Goal: Browse casually

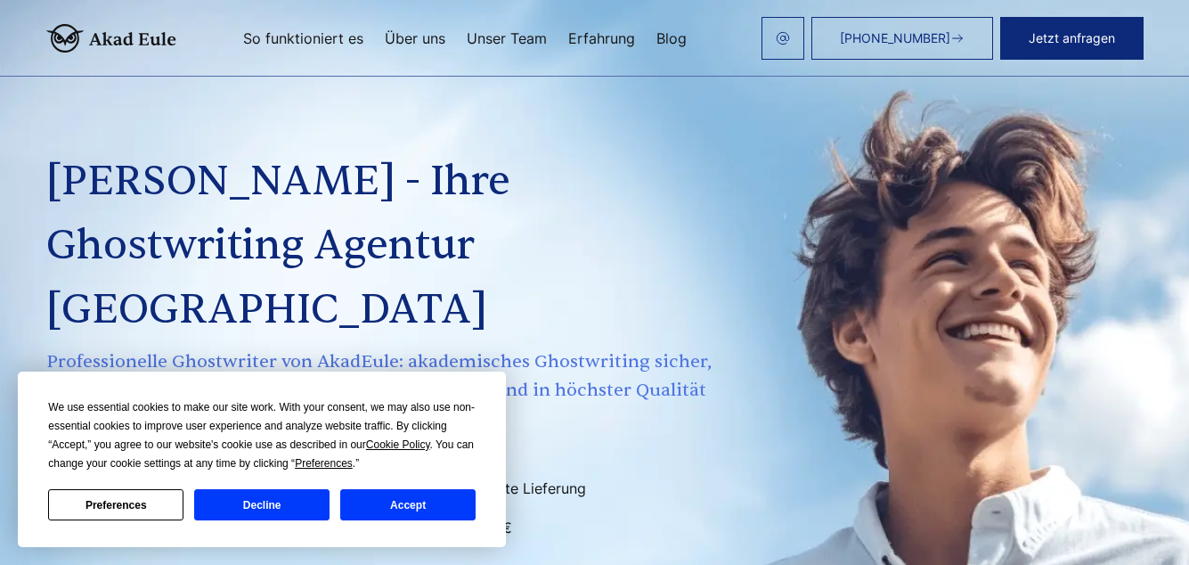
click at [404, 501] on button "Accept" at bounding box center [407, 504] width 135 height 31
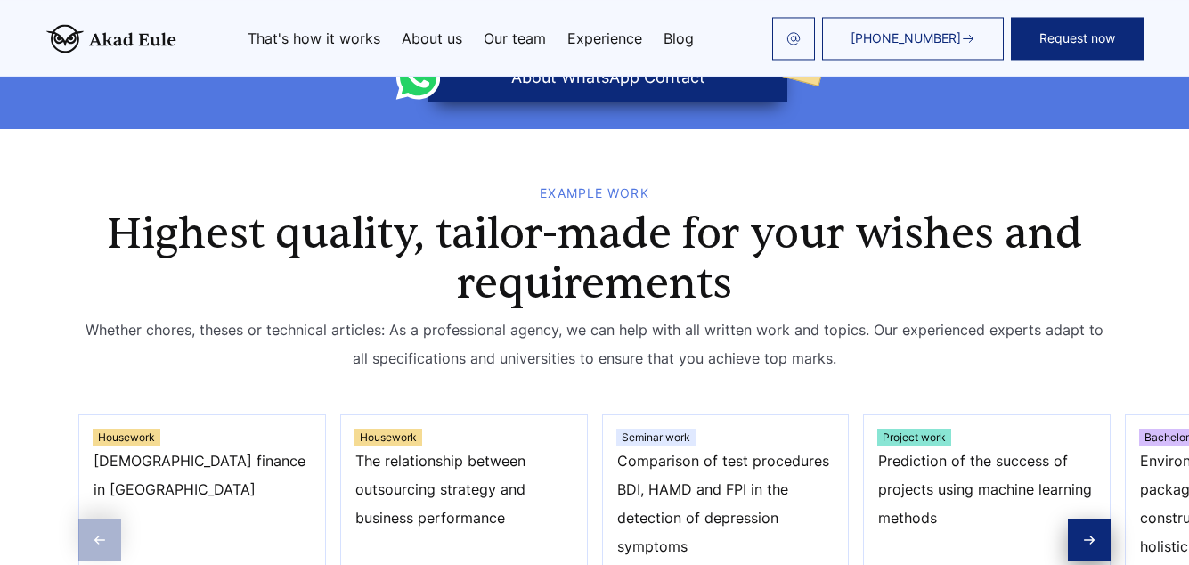
scroll to position [593, 0]
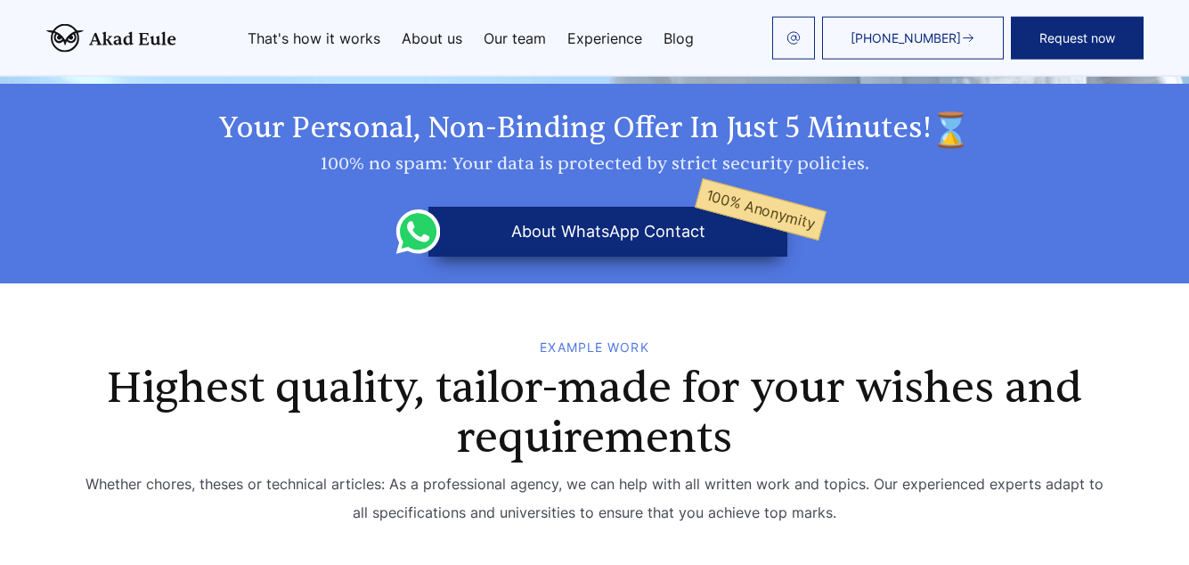
click at [620, 234] on button "about WhatsApp Contact 100% anonymity" at bounding box center [607, 232] width 359 height 50
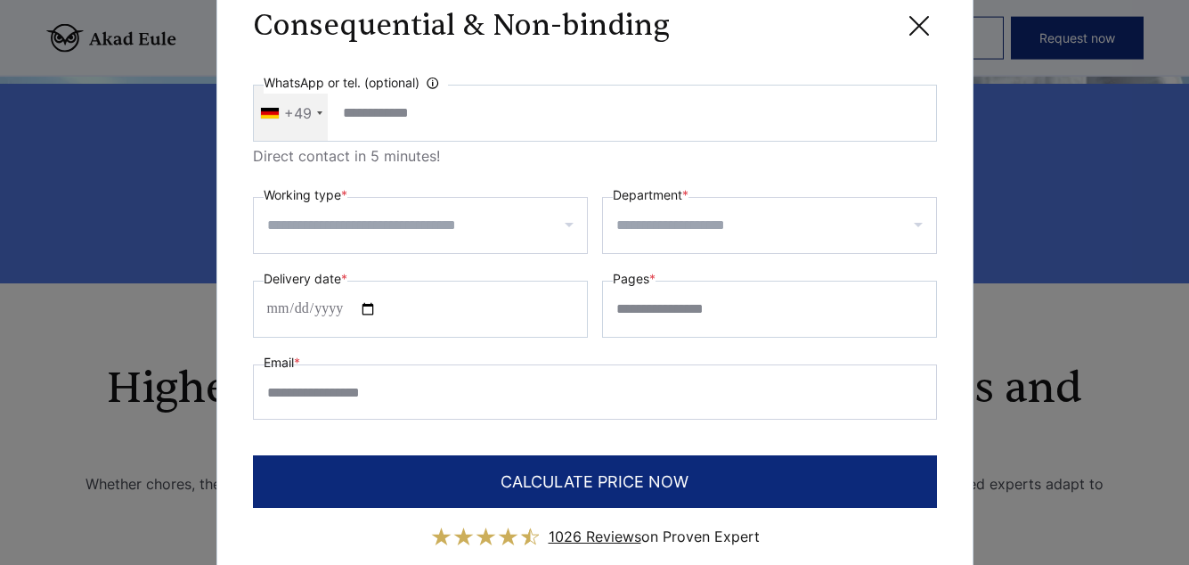
click at [917, 29] on icon at bounding box center [919, 26] width 18 height 18
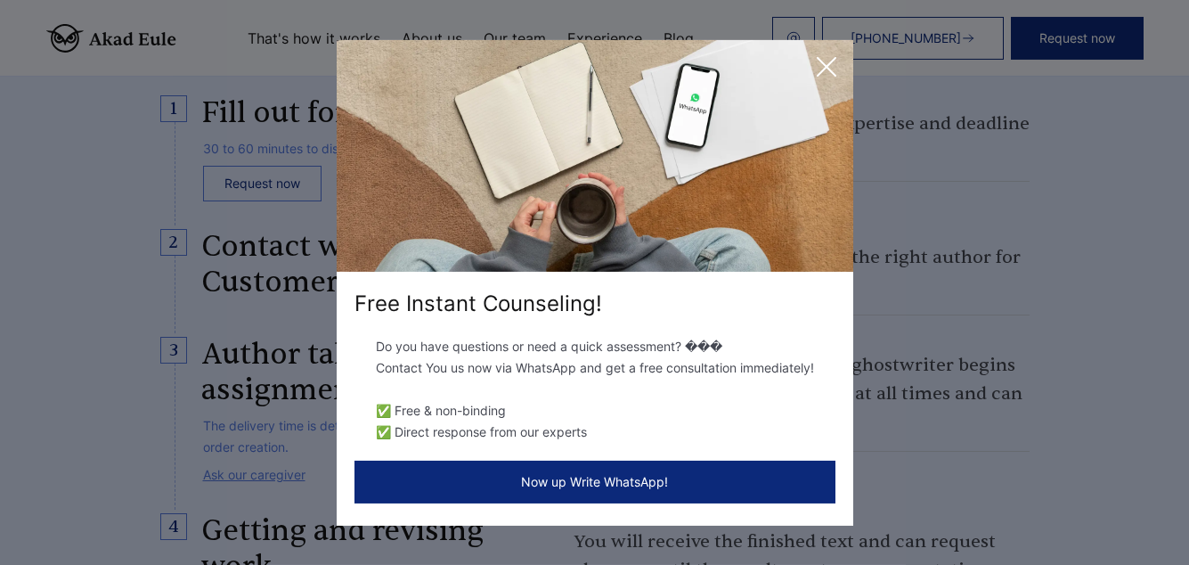
scroll to position [1817, 0]
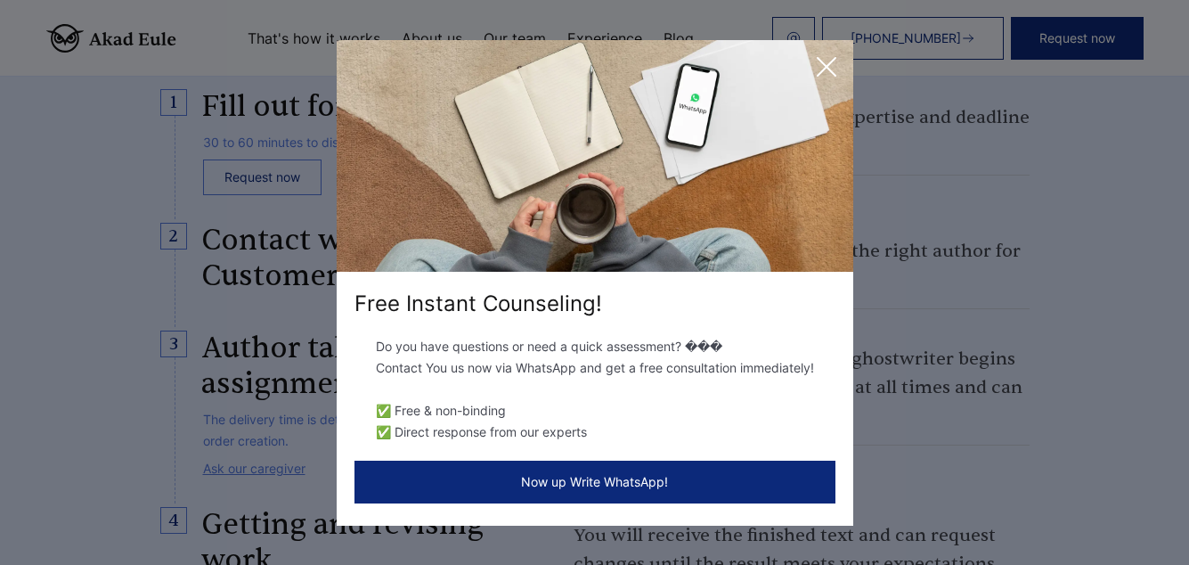
click at [826, 67] on icon at bounding box center [827, 67] width 18 height 18
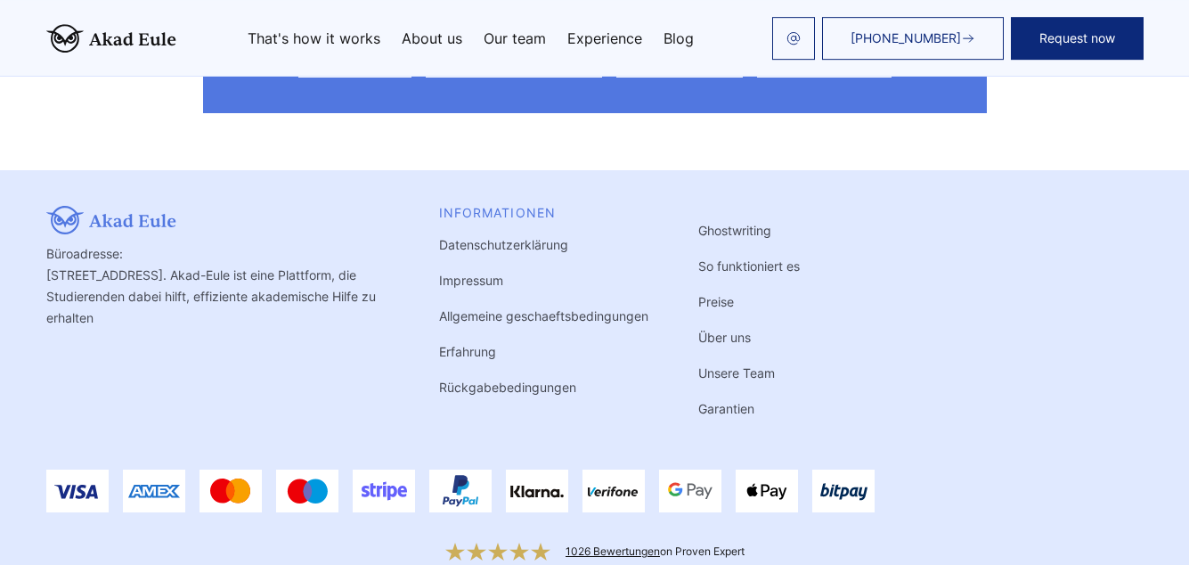
scroll to position [10805, 0]
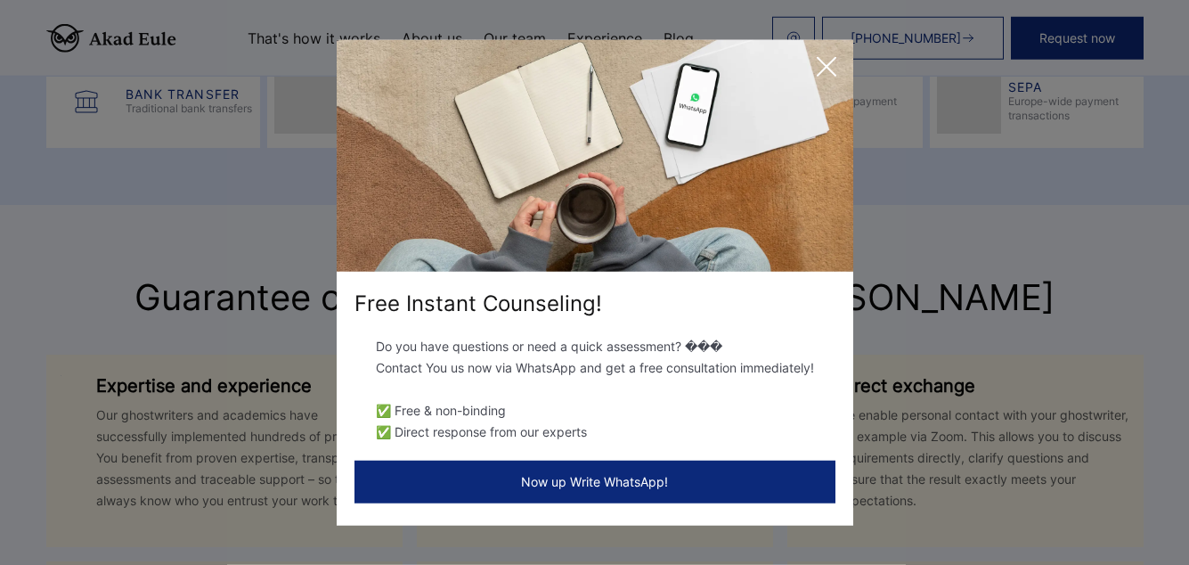
scroll to position [4046, 0]
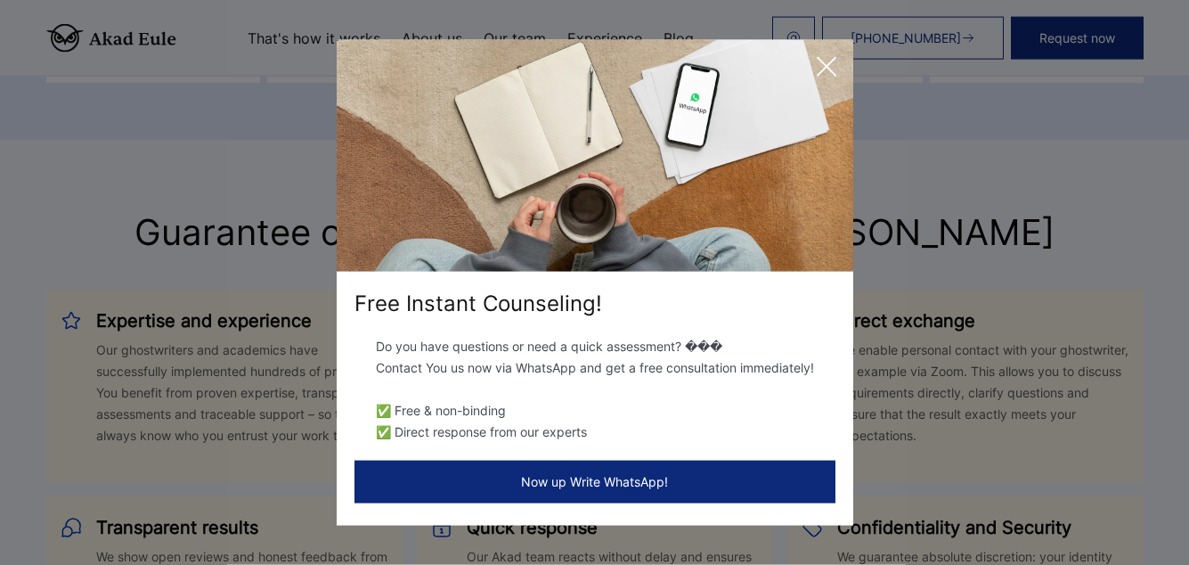
click at [826, 72] on icon at bounding box center [827, 67] width 36 height 36
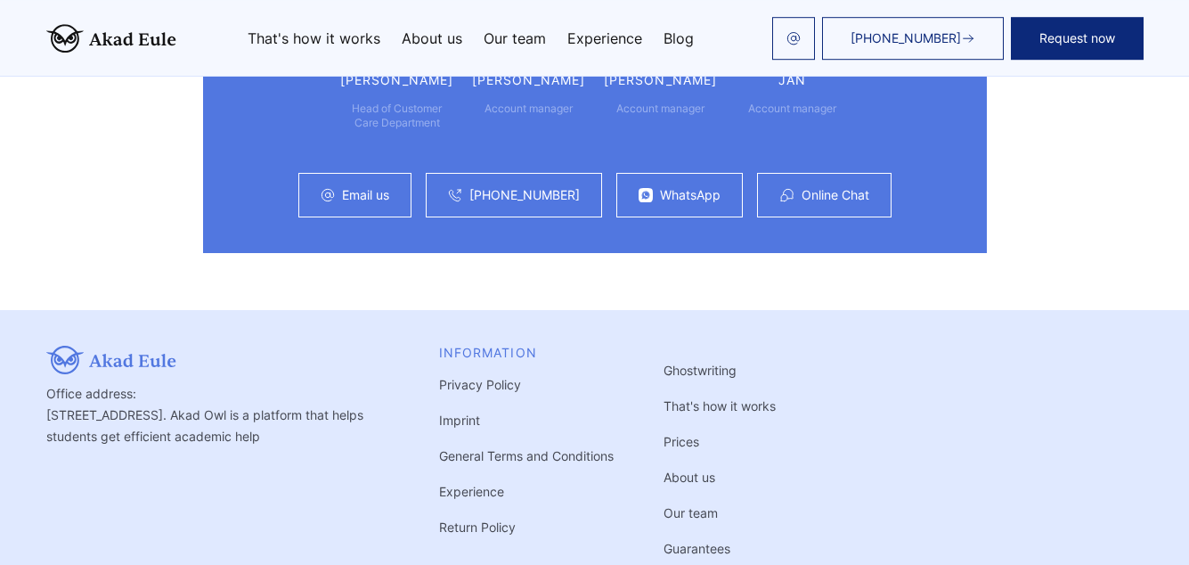
scroll to position [10623, 0]
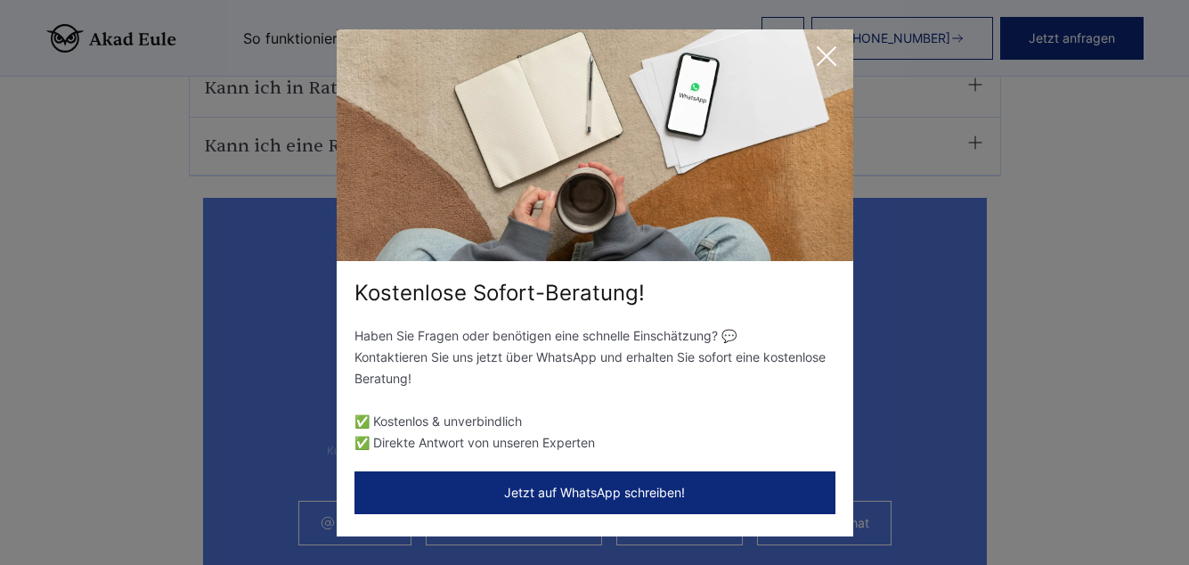
scroll to position [10473, 0]
click at [834, 58] on icon at bounding box center [827, 56] width 36 height 36
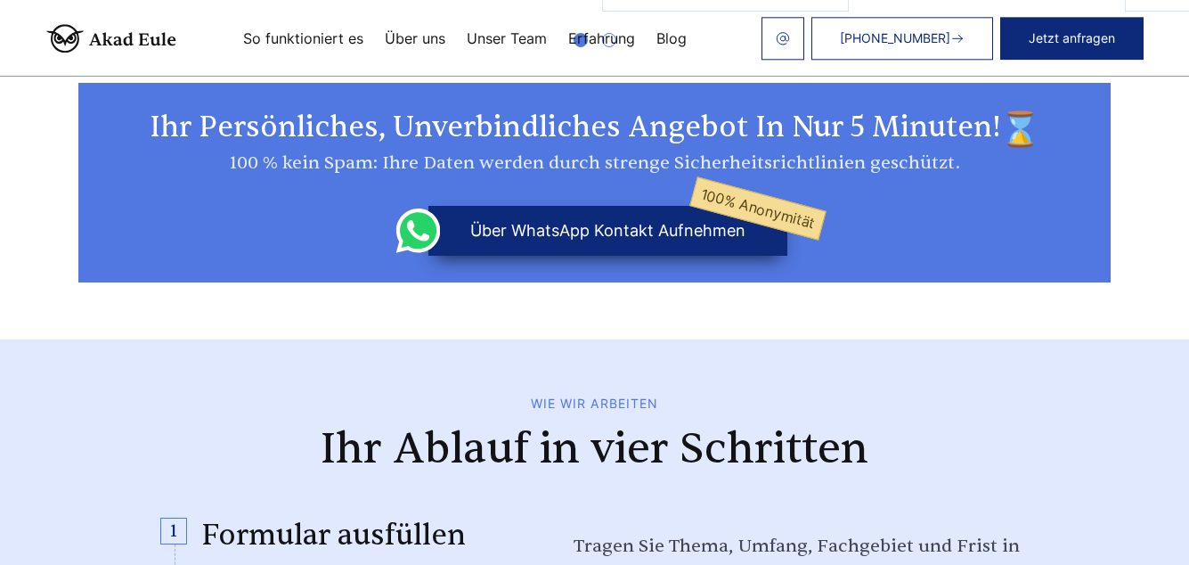
scroll to position [0, 0]
